Goal: Check status

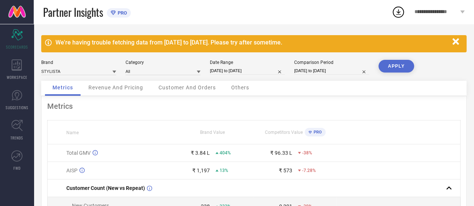
select select "7"
select select "2025"
select select "8"
select select "2025"
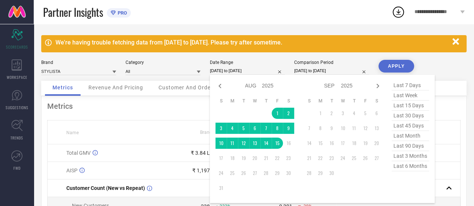
click at [220, 72] on input "01-08-2025 to 15-08-2025" at bounding box center [247, 71] width 75 height 8
click at [222, 88] on icon at bounding box center [219, 86] width 9 height 9
select select "6"
select select "2025"
select select "7"
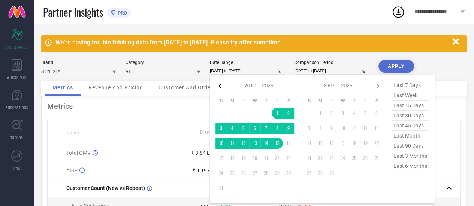
select select "2025"
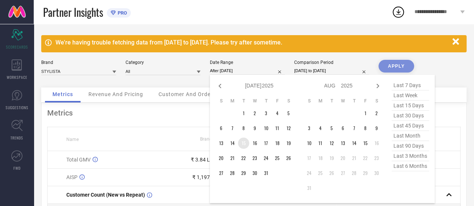
click at [243, 146] on td "15" at bounding box center [243, 143] width 11 height 11
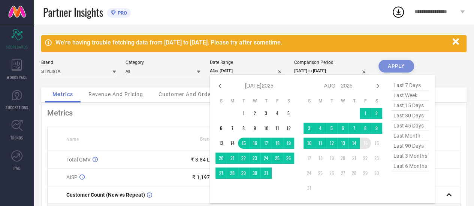
type input "15-07-2025 to 15-08-2025"
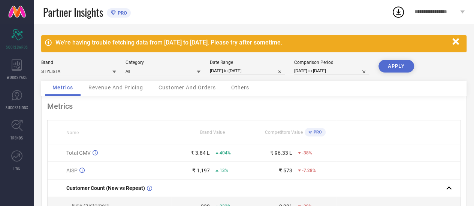
select select "7"
select select "2024"
select select "8"
select select "2024"
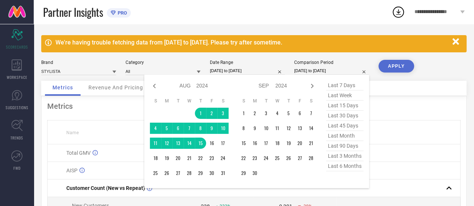
click at [314, 70] on input "01-08-2024 to 15-08-2024" at bounding box center [331, 71] width 75 height 8
click at [155, 82] on icon at bounding box center [154, 86] width 9 height 9
select select "6"
select select "2024"
select select "7"
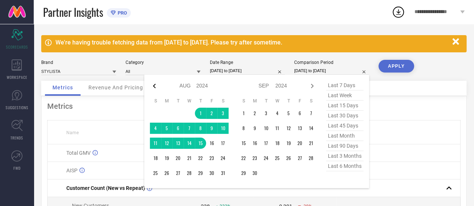
select select "2024"
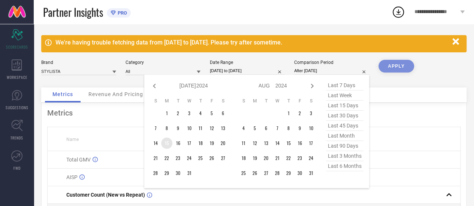
click at [170, 144] on td "15" at bounding box center [166, 143] width 11 height 11
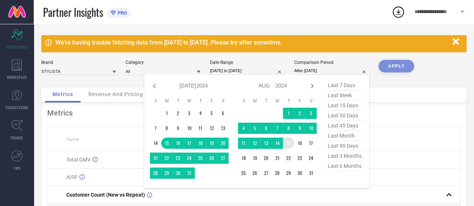
type input "15-07-2024 to 15-08-2024"
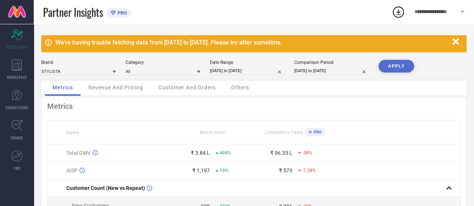
click at [392, 65] on button "APPLY" at bounding box center [396, 66] width 36 height 13
select select "6"
select select "2025"
select select "7"
select select "2025"
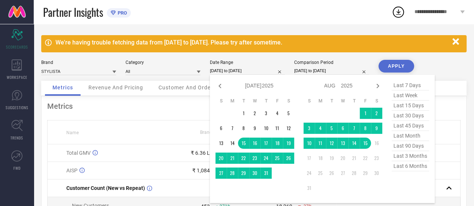
click at [231, 70] on input "15-07-2025 to 15-08-2025" at bounding box center [247, 71] width 75 height 8
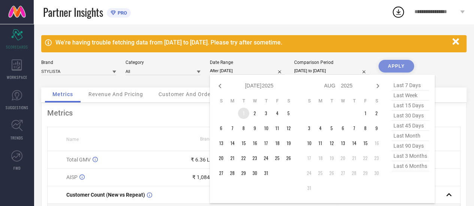
click at [242, 116] on td "1" at bounding box center [243, 113] width 11 height 11
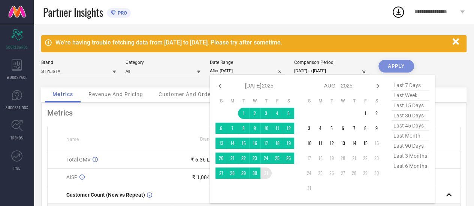
type input "[DATE] to [DATE]"
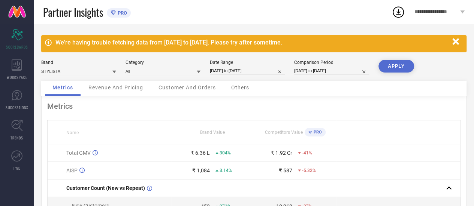
select select "6"
select select "2024"
select select "7"
select select "2024"
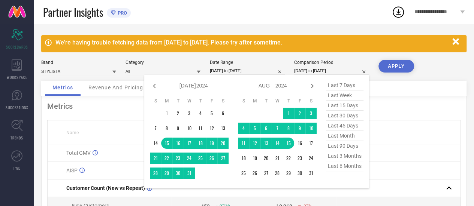
click at [311, 71] on input "15-07-2024 to 15-08-2024" at bounding box center [331, 71] width 75 height 8
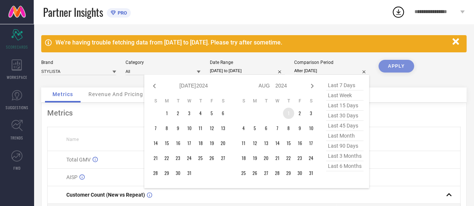
click at [287, 114] on td "1" at bounding box center [288, 113] width 11 height 11
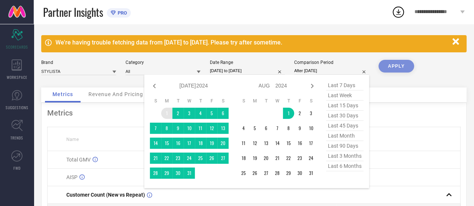
type input "01-07-2024 to 01-08-2024"
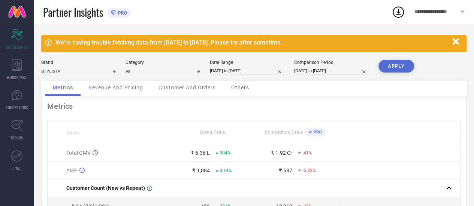
select select "6"
select select "2024"
select select "7"
select select "2024"
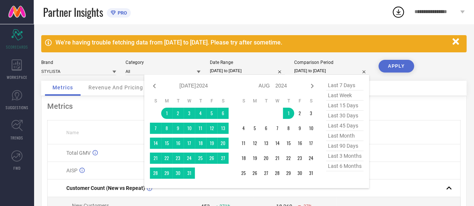
click at [305, 69] on input "01-07-2024 to 01-08-2024" at bounding box center [331, 71] width 75 height 8
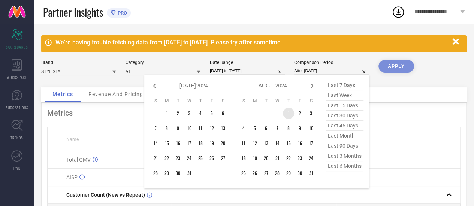
click at [290, 114] on td "1" at bounding box center [288, 113] width 11 height 11
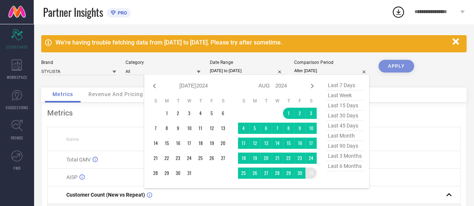
type input "[DATE] to [DATE]"
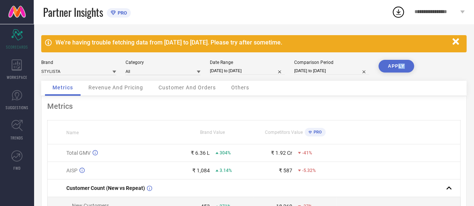
drag, startPoint x: 390, startPoint y: 73, endPoint x: 398, endPoint y: 65, distance: 11.1
click at [398, 65] on div "APPLY" at bounding box center [396, 70] width 36 height 21
click at [398, 65] on button "APPLY" at bounding box center [396, 66] width 36 height 13
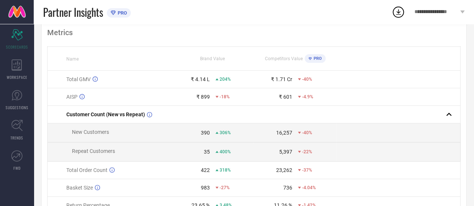
scroll to position [80, 0]
